Goal: Information Seeking & Learning: Learn about a topic

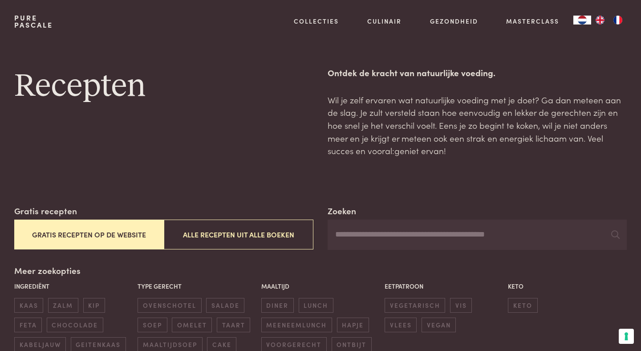
click at [368, 234] on input "Zoeken" at bounding box center [477, 235] width 299 height 30
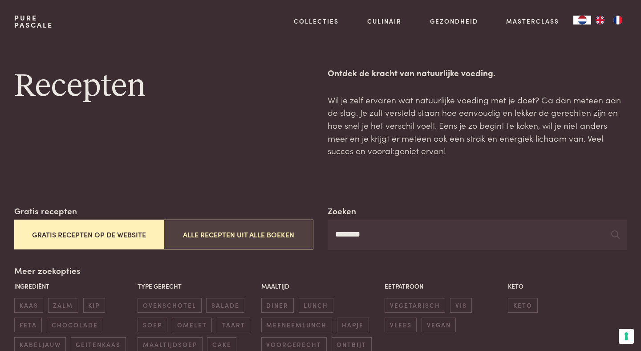
click at [272, 241] on button "Alle recepten uit alle boeken" at bounding box center [239, 235] width 150 height 30
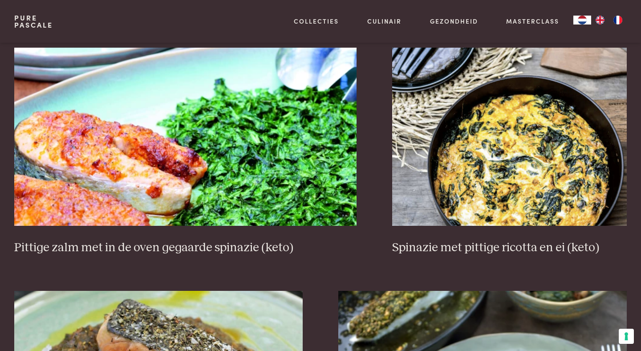
scroll to position [893, 0]
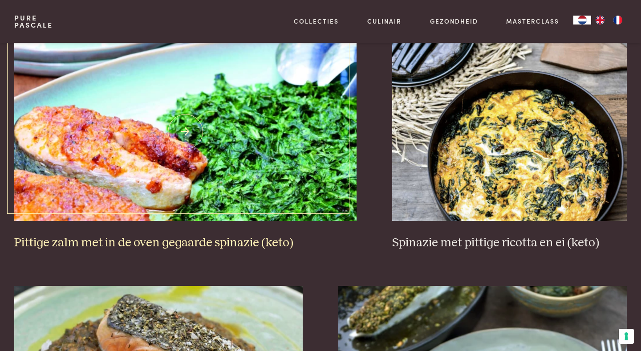
click at [241, 245] on h3 "Pittige zalm met in de oven gegaarde spinazie (keto)" at bounding box center [185, 243] width 343 height 16
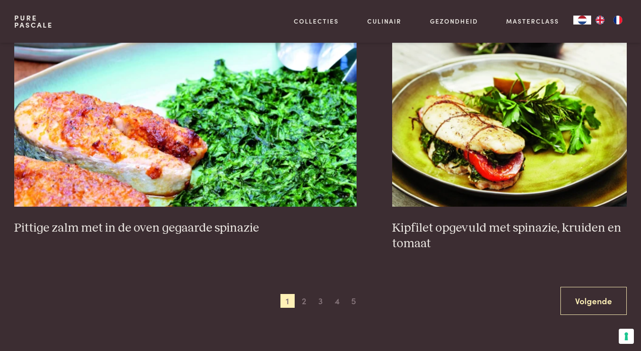
scroll to position [1659, 0]
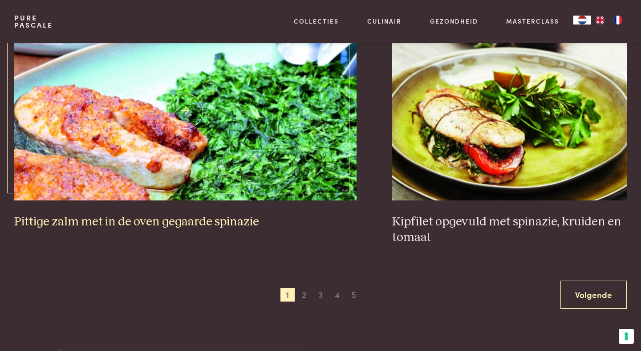
click at [122, 222] on h3 "Pittige zalm met in de oven gegaarde spinazie" at bounding box center [185, 222] width 343 height 16
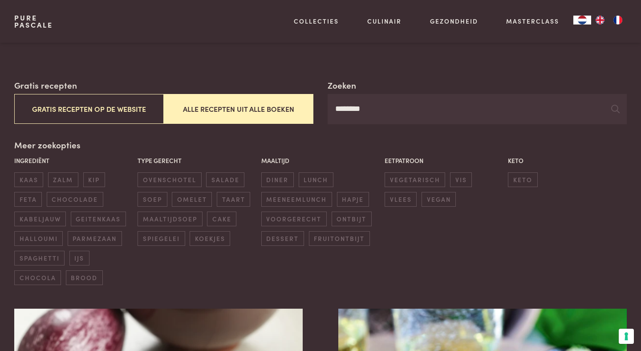
scroll to position [0, 0]
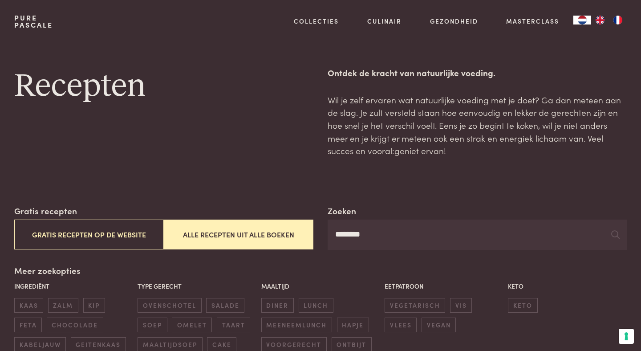
drag, startPoint x: 385, startPoint y: 243, endPoint x: 325, endPoint y: 232, distance: 60.7
click at [325, 232] on div "Zoeken ******** Gratis recepten Gratis recepten op de website Alle recepten uit…" at bounding box center [320, 226] width 613 height 45
type input "**********"
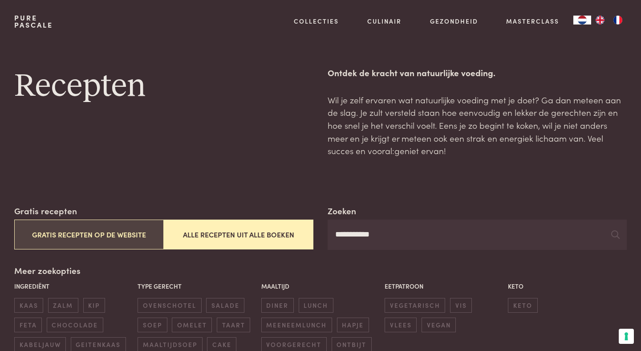
click at [111, 236] on button "Gratis recepten op de website" at bounding box center [89, 235] width 150 height 30
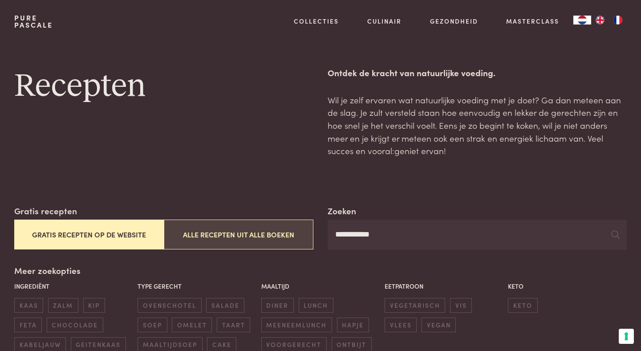
click at [240, 229] on button "Alle recepten uit alle boeken" at bounding box center [239, 235] width 150 height 30
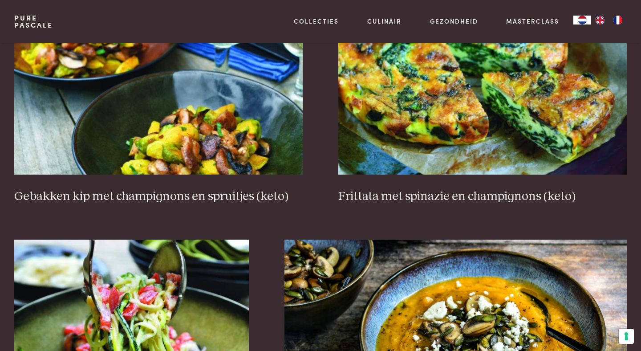
scroll to position [1178, 0]
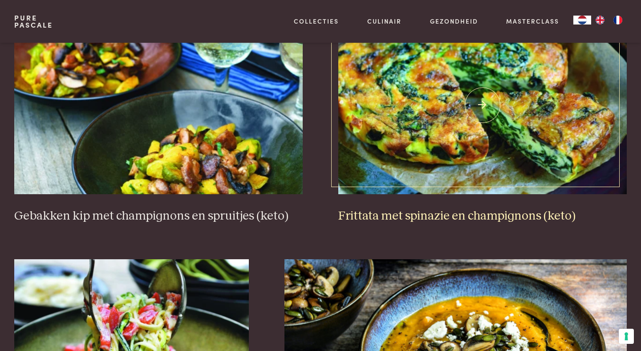
click at [468, 216] on h3 "Frittata met spinazie en champignons (keto)" at bounding box center [482, 216] width 289 height 16
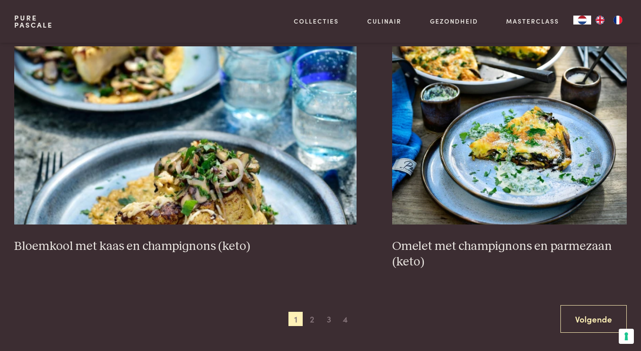
scroll to position [1663, 0]
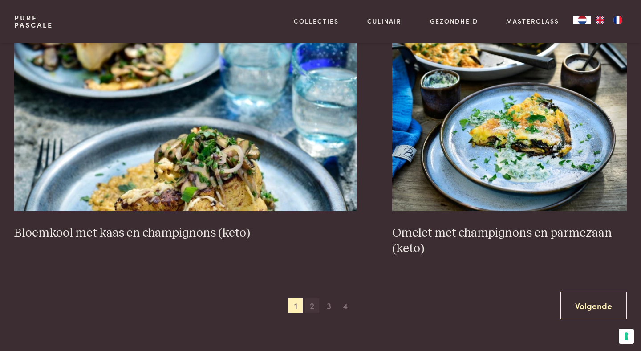
click at [315, 308] on span "2" at bounding box center [312, 305] width 14 height 14
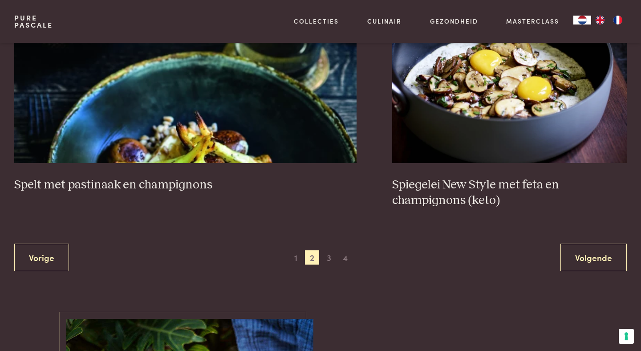
scroll to position [1743, 0]
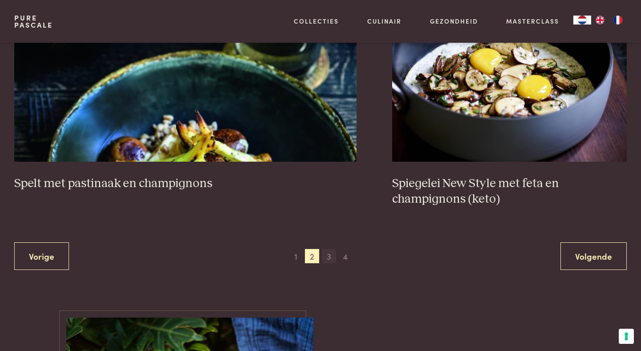
click at [332, 256] on span "3" at bounding box center [329, 256] width 14 height 14
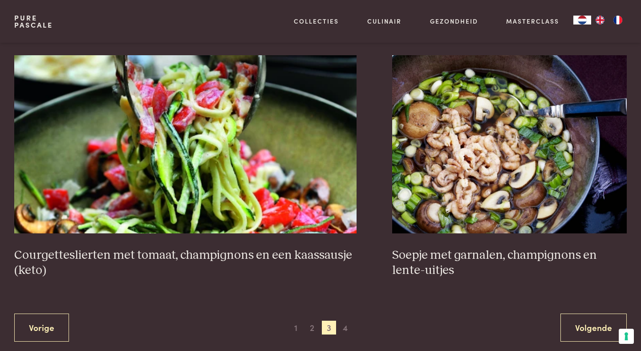
scroll to position [1657, 0]
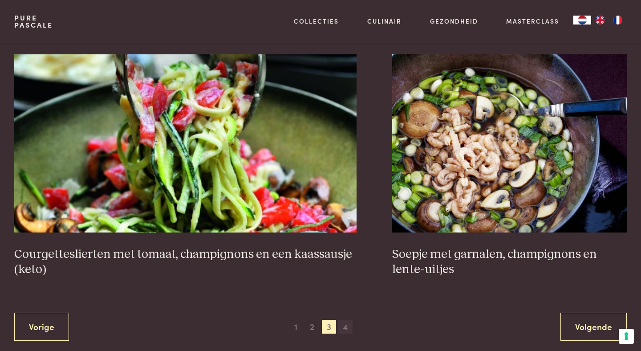
click at [347, 328] on span "4" at bounding box center [345, 327] width 14 height 14
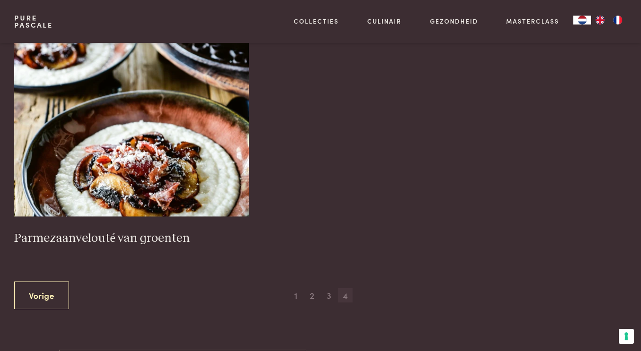
scroll to position [681, 0]
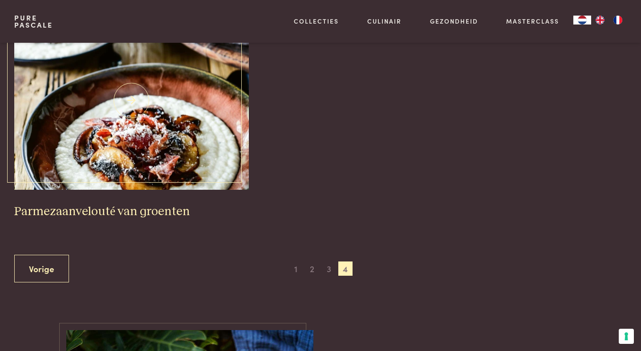
click at [149, 213] on h3 "Parmezaanvelouté van groenten" at bounding box center [131, 212] width 235 height 16
click at [297, 269] on span "1" at bounding box center [296, 268] width 14 height 14
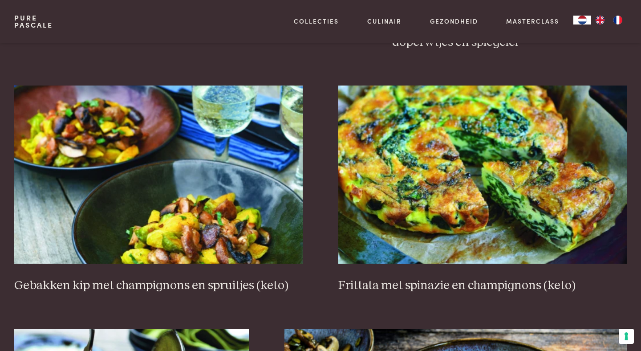
scroll to position [1111, 0]
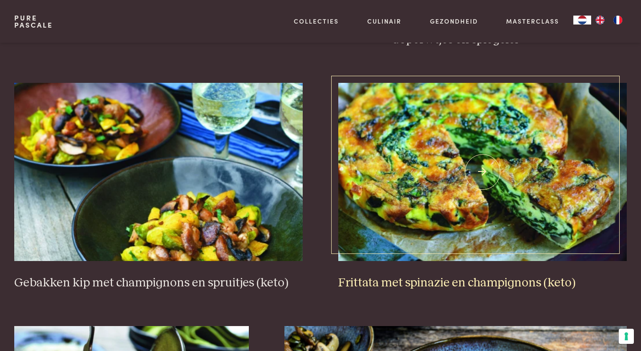
click at [399, 283] on h3 "Frittata met spinazie en champignons (keto)" at bounding box center [482, 283] width 289 height 16
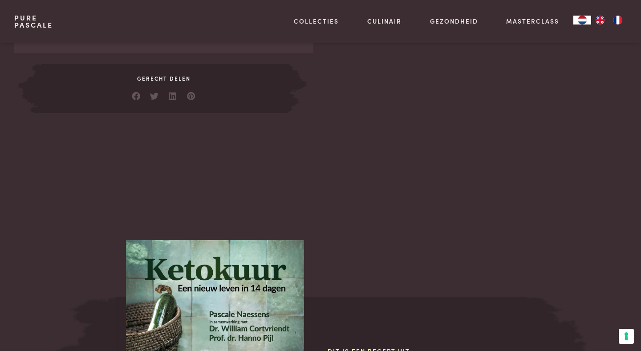
scroll to position [608, 0]
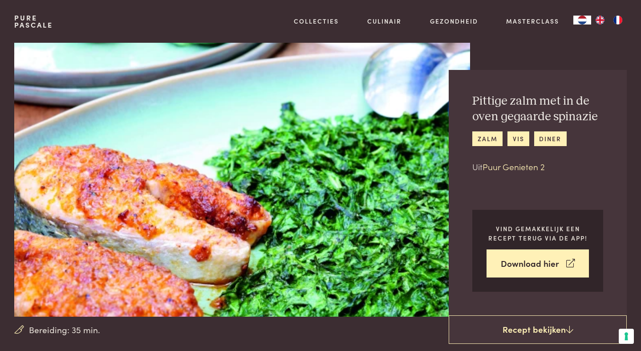
click at [505, 170] on link "Puur Genieten 2" at bounding box center [514, 166] width 62 height 12
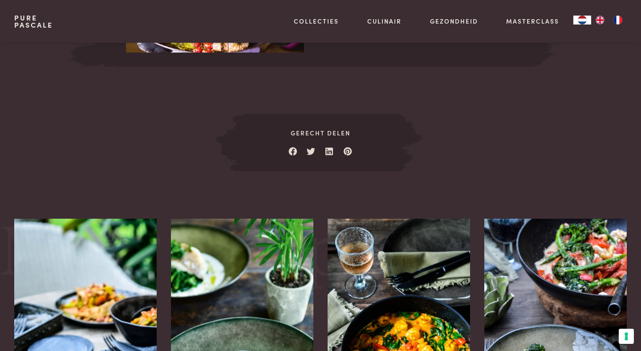
scroll to position [965, 0]
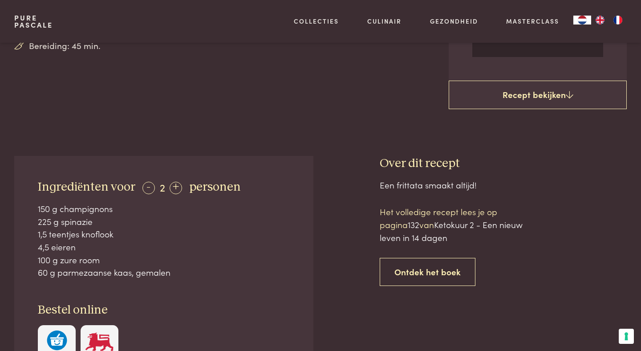
scroll to position [285, 0]
click at [147, 187] on div "-" at bounding box center [148, 187] width 12 height 12
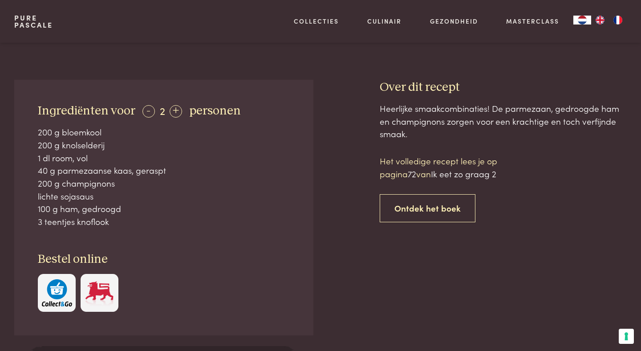
scroll to position [332, 0]
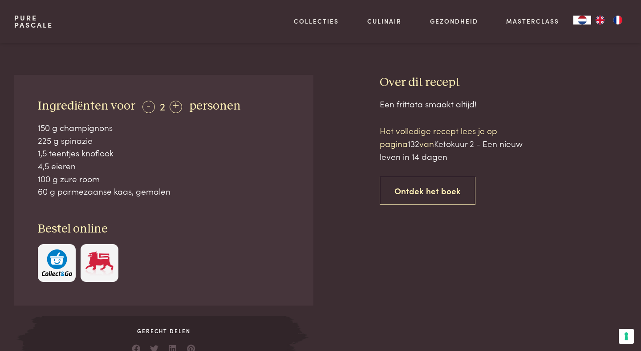
scroll to position [368, 0]
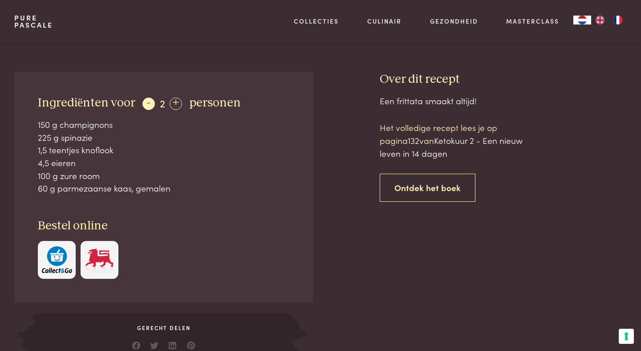
click at [147, 105] on div "-" at bounding box center [148, 104] width 12 height 12
